Goal: Navigation & Orientation: Understand site structure

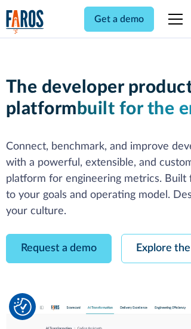
scroll to position [68, 0]
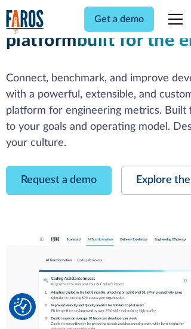
click at [59, 166] on link "Request a demo" at bounding box center [59, 180] width 106 height 29
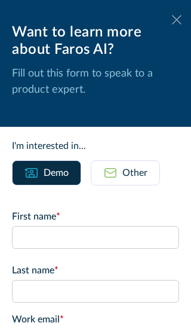
click at [177, 20] on icon at bounding box center [177, 19] width 10 height 9
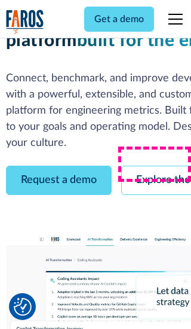
click at [156, 166] on link "Explore the platform" at bounding box center [184, 180] width 127 height 29
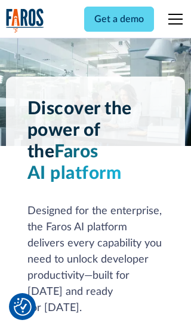
scroll to position [8982, 0]
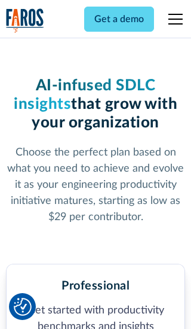
scroll to position [1853, 0]
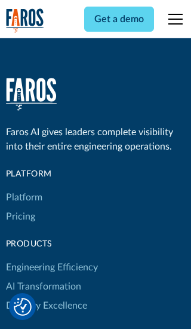
click at [23, 188] on link "Platform" at bounding box center [24, 197] width 36 height 19
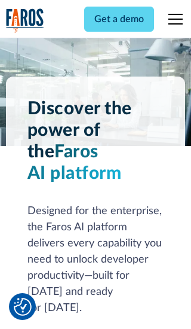
scroll to position [9366, 0]
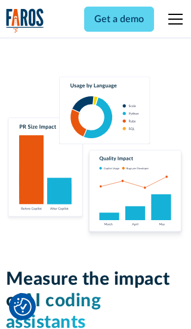
scroll to position [7392, 0]
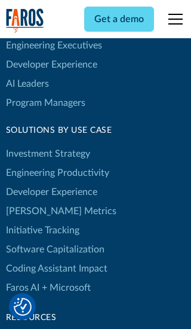
click at [36, 202] on link "[PERSON_NAME] Metrics" at bounding box center [61, 211] width 111 height 19
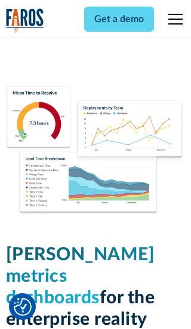
scroll to position [5236, 0]
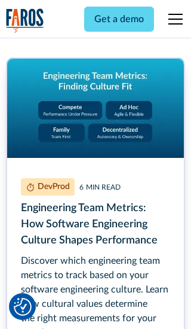
scroll to position [5394, 0]
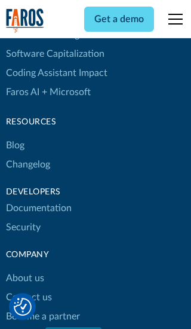
click at [28, 164] on link "Changelog" at bounding box center [28, 164] width 44 height 19
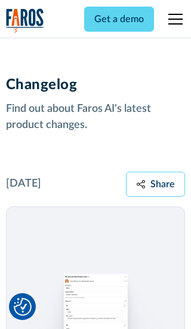
scroll to position [14444, 0]
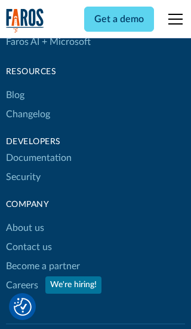
click at [25, 218] on link "About us" at bounding box center [25, 227] width 38 height 19
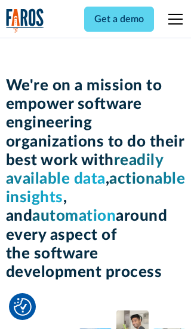
scroll to position [4124, 0]
